Goal: Task Accomplishment & Management: Manage account settings

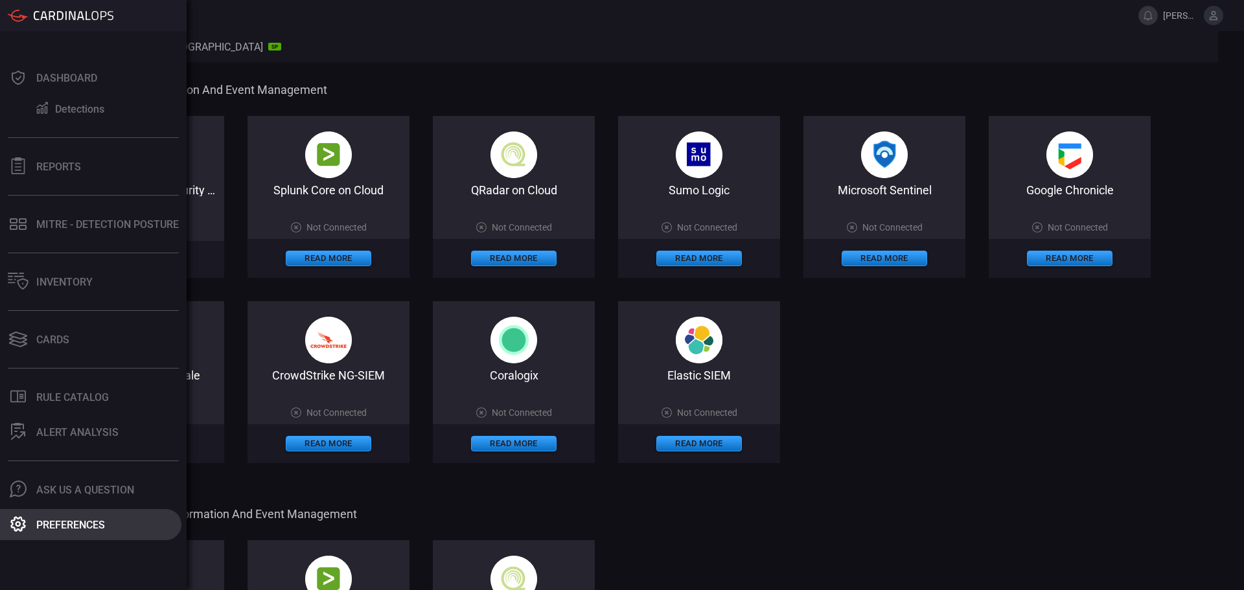
click at [80, 527] on div "Preferences" at bounding box center [70, 525] width 69 height 12
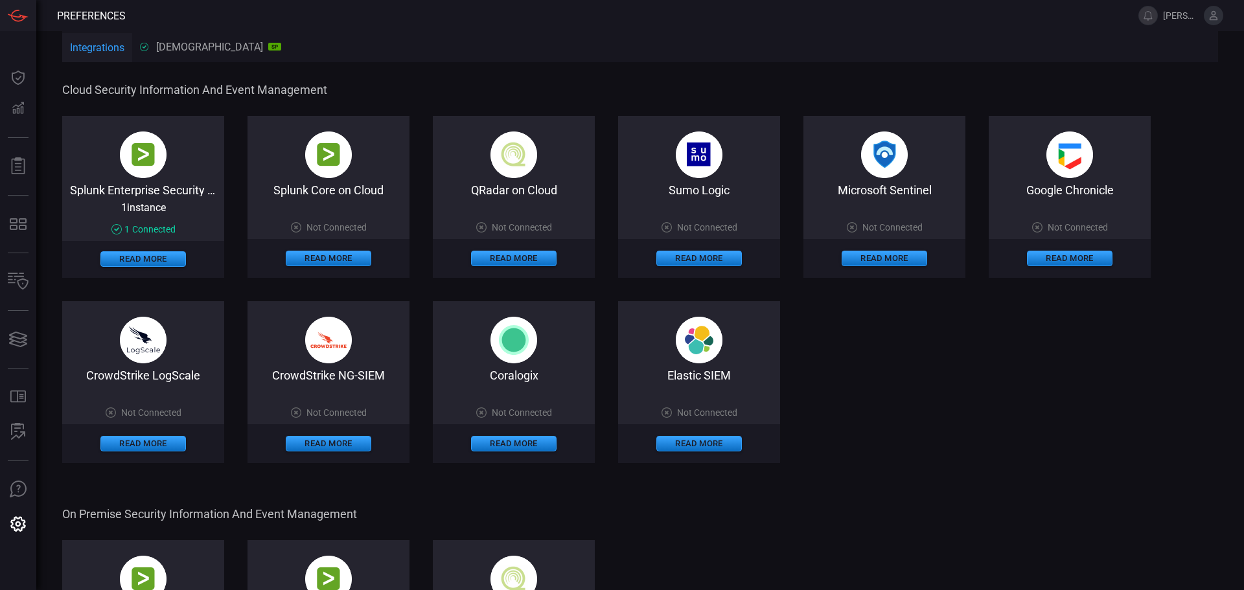
click at [1216, 17] on icon at bounding box center [1214, 15] width 8 height 9
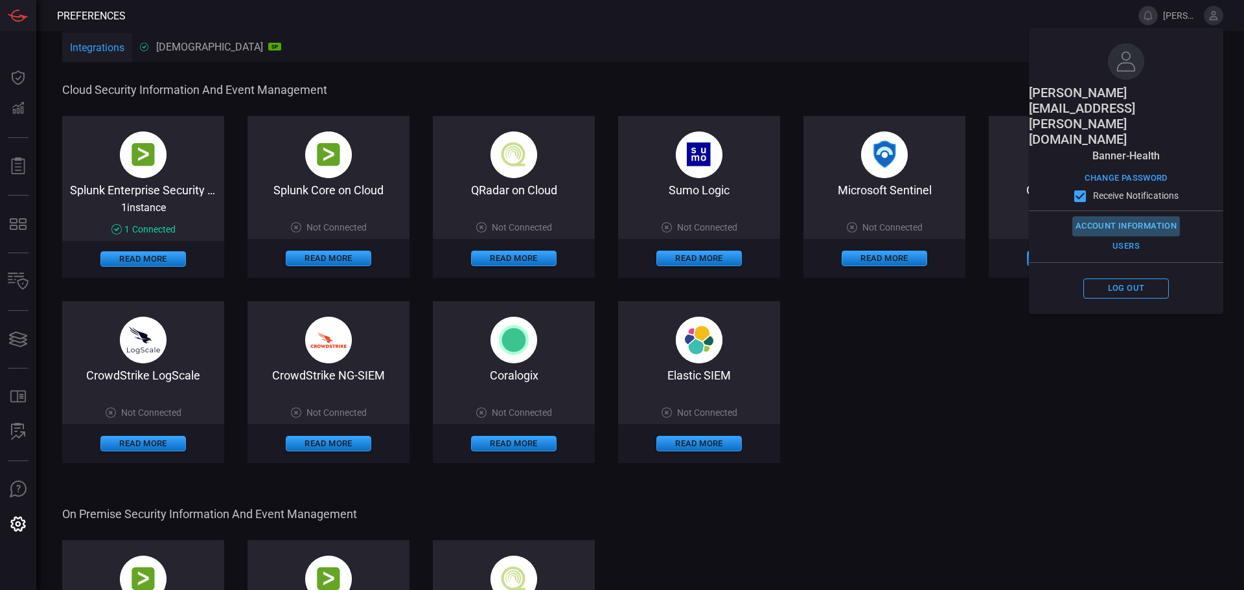
click at [1128, 216] on button "Account Information" at bounding box center [1127, 226] width 108 height 20
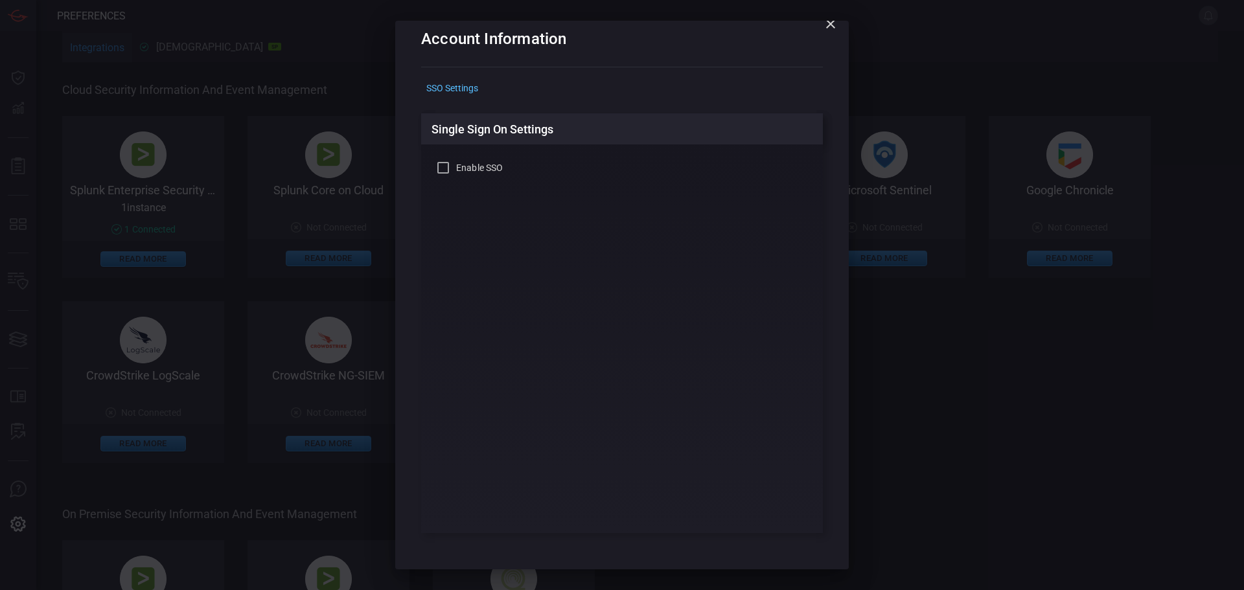
scroll to position [29, 0]
click at [452, 76] on div "SSO Settings" at bounding box center [622, 84] width 402 height 20
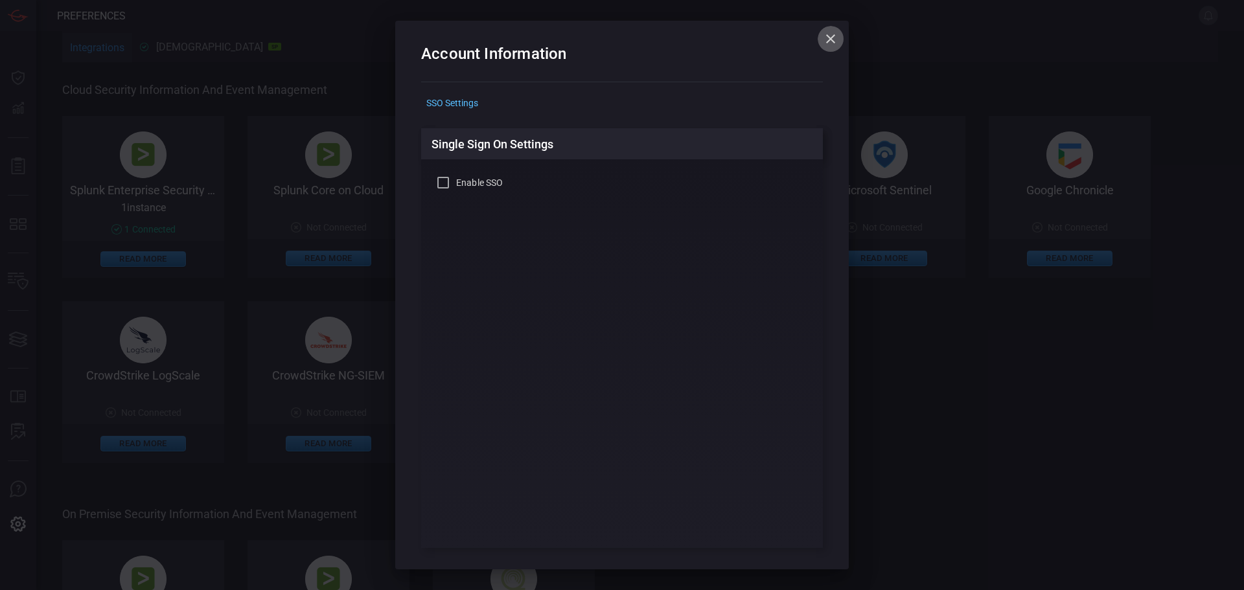
click at [828, 40] on icon "button" at bounding box center [831, 39] width 16 height 16
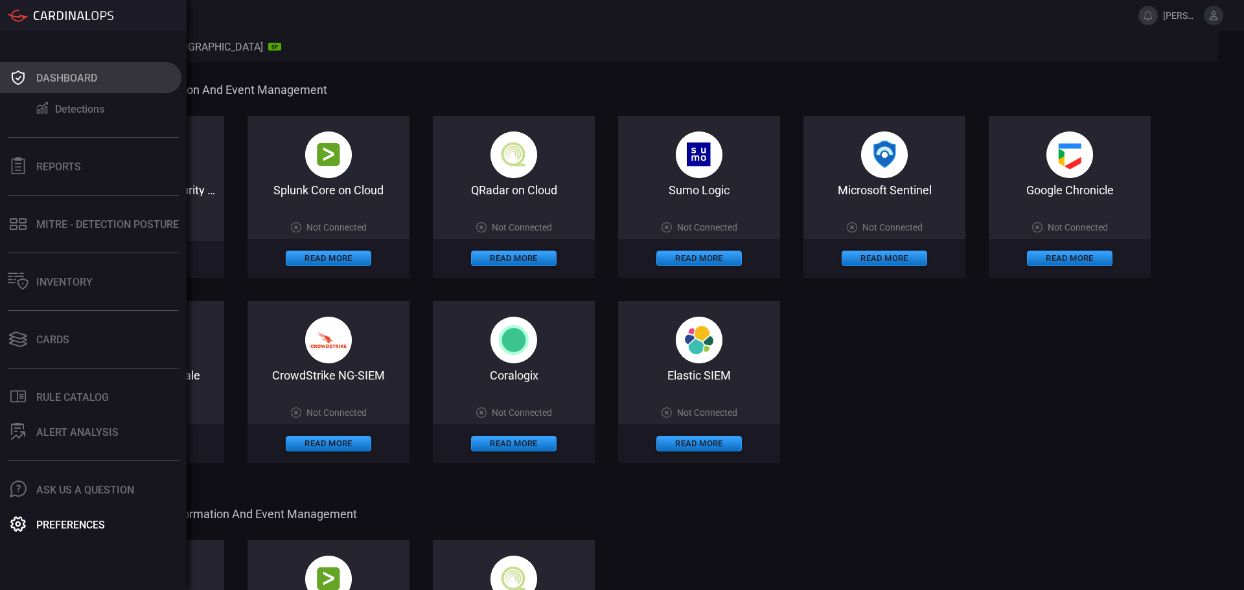
click at [6, 83] on button "Dashboard" at bounding box center [90, 77] width 181 height 31
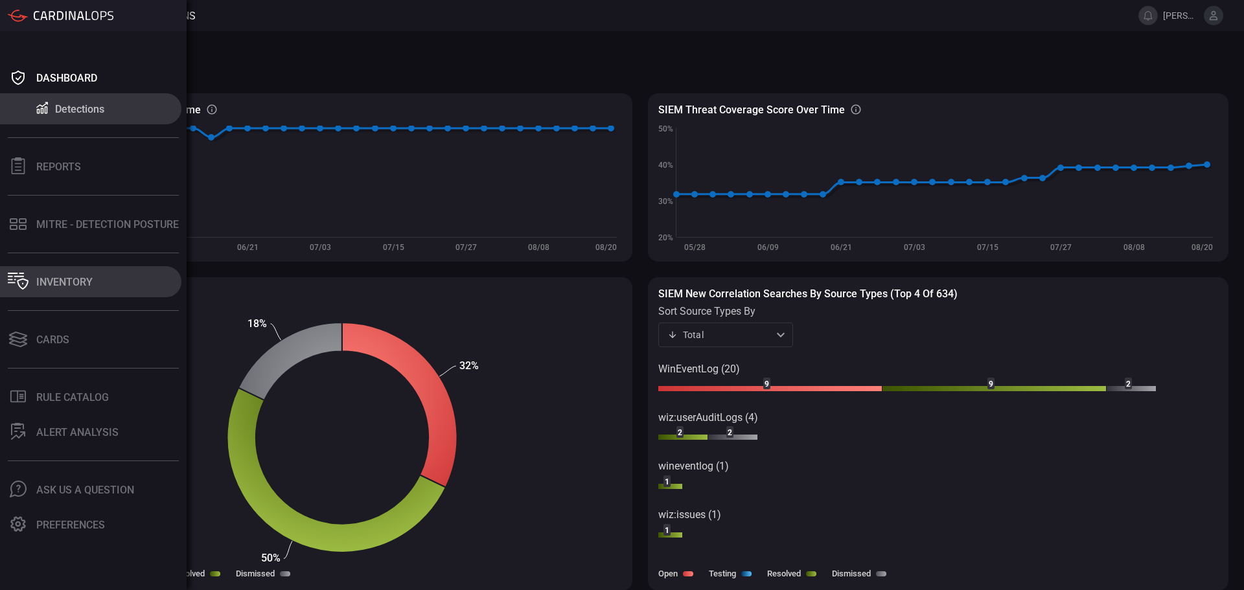
click at [68, 281] on div "Inventory" at bounding box center [64, 282] width 56 height 12
